Goal: Task Accomplishment & Management: Complete application form

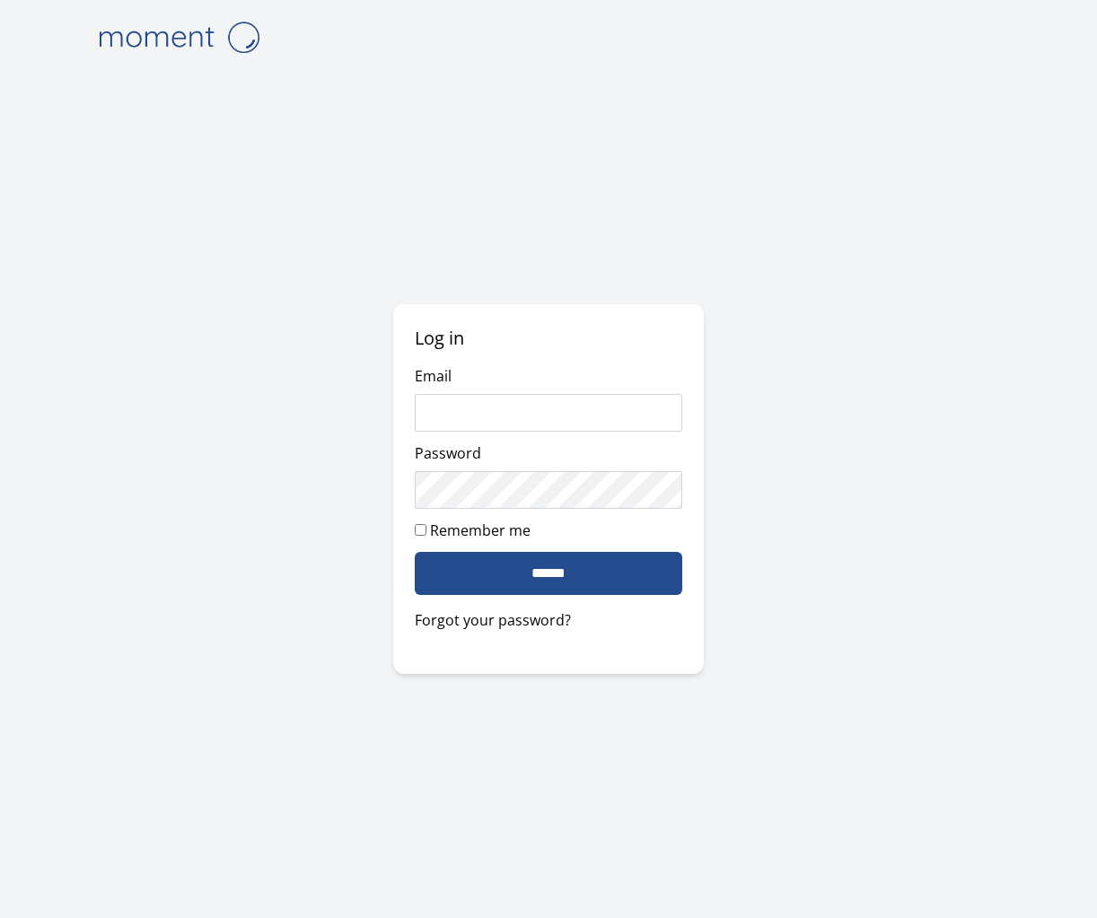
click at [503, 417] on input "Email" at bounding box center [549, 413] width 268 height 38
click at [0, 917] on com-1password-button at bounding box center [0, 918] width 0 height 0
click at [581, 416] on input "Email" at bounding box center [549, 413] width 268 height 38
